Goal: Task Accomplishment & Management: Manage account settings

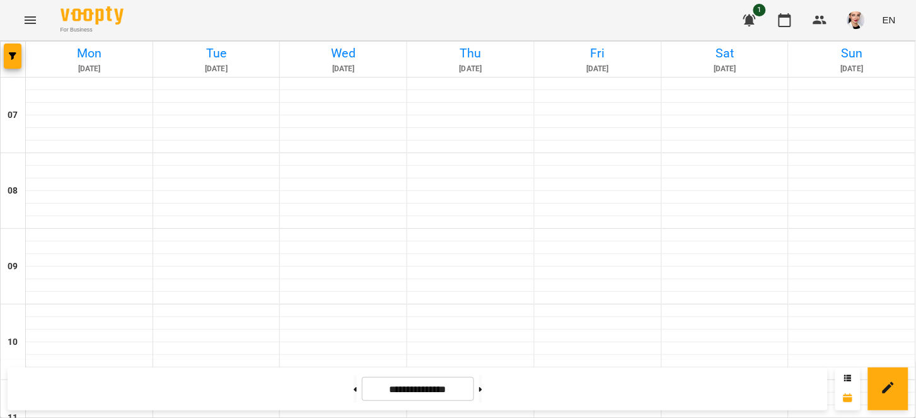
scroll to position [788, 0]
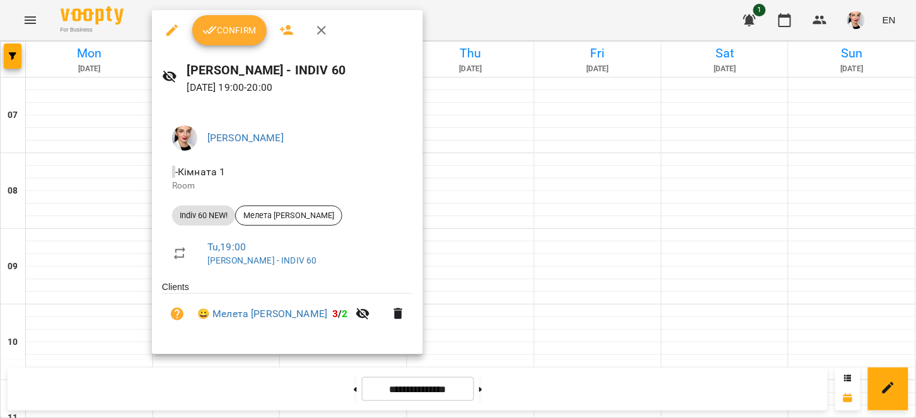
click at [224, 39] on button "Confirm" at bounding box center [229, 30] width 74 height 30
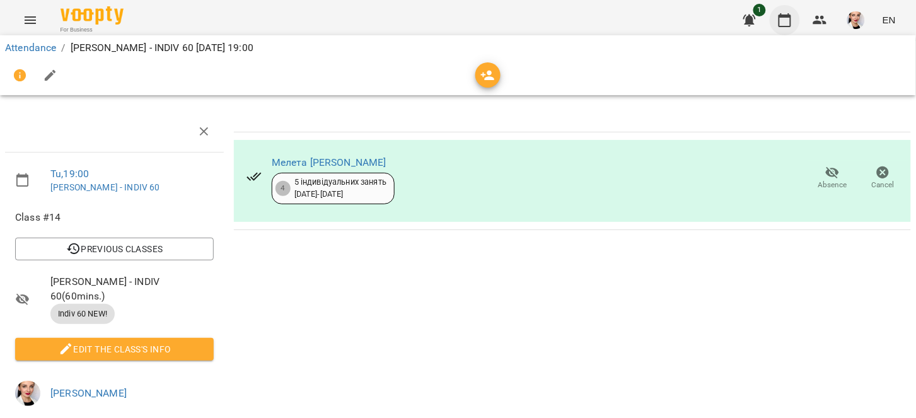
click at [783, 20] on icon "button" at bounding box center [784, 20] width 15 height 15
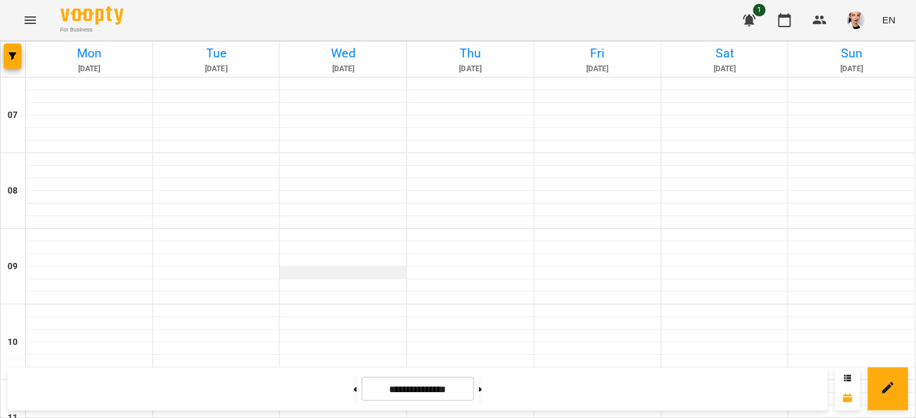
scroll to position [788, 0]
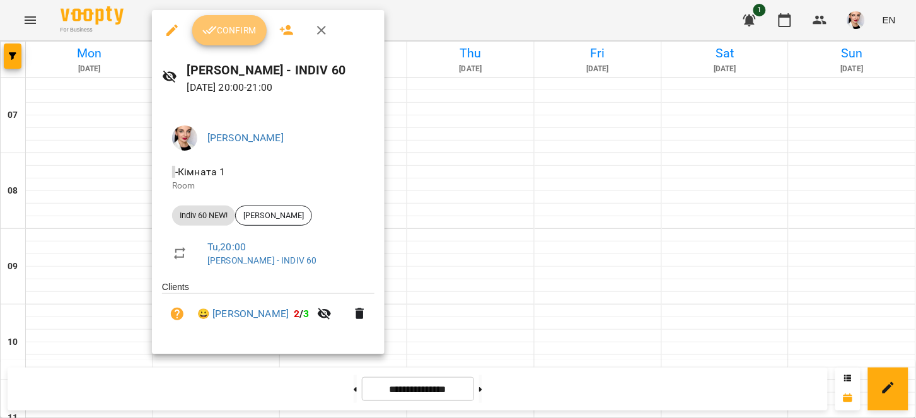
click at [227, 32] on span "Confirm" at bounding box center [229, 30] width 54 height 15
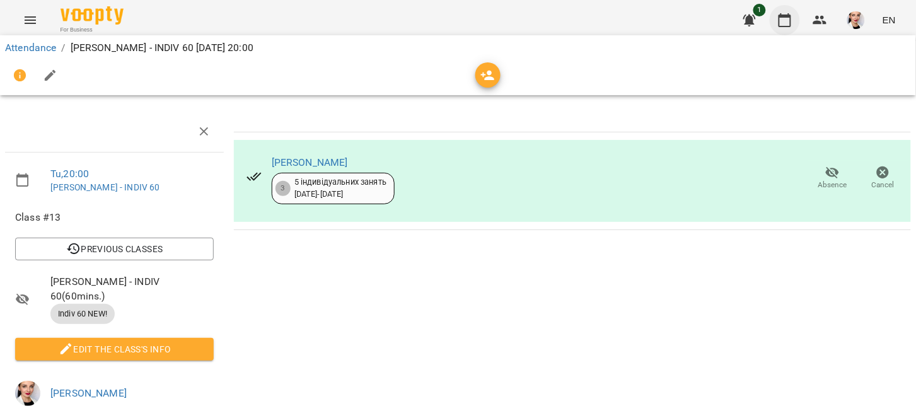
click at [793, 19] on button "button" at bounding box center [784, 20] width 30 height 30
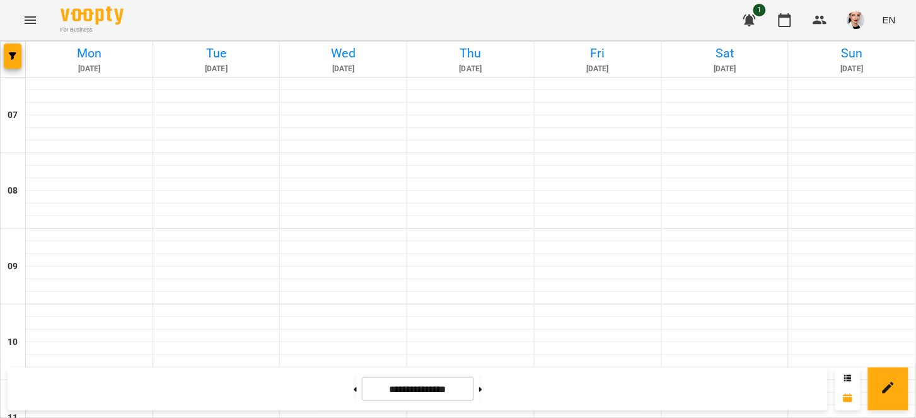
scroll to position [630, 0]
